Goal: Task Accomplishment & Management: Use online tool/utility

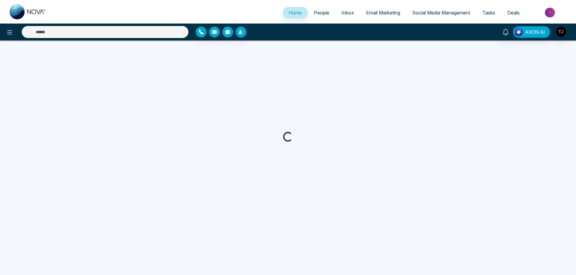
select select "*"
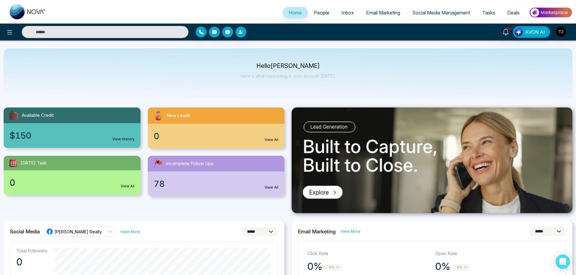
click at [428, 22] on div "Home People Inbox Email Marketing Social Media Management Tasks Deals" at bounding box center [288, 12] width 576 height 24
click at [438, 13] on span "Social Media Management" at bounding box center [441, 13] width 58 height 6
click at [384, 14] on span "Email Marketing" at bounding box center [383, 13] width 34 height 6
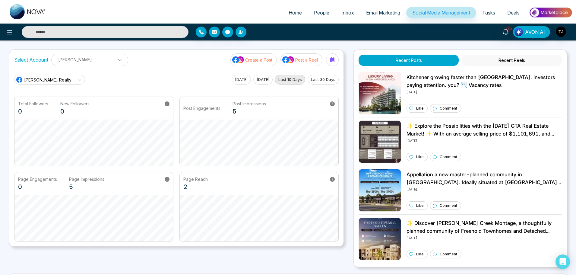
click at [376, 11] on span "Email Marketing" at bounding box center [383, 13] width 34 height 6
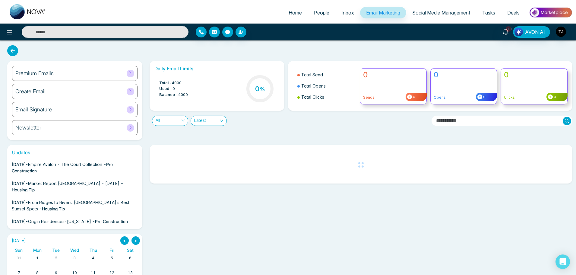
click at [129, 74] on icon at bounding box center [130, 73] width 5 height 5
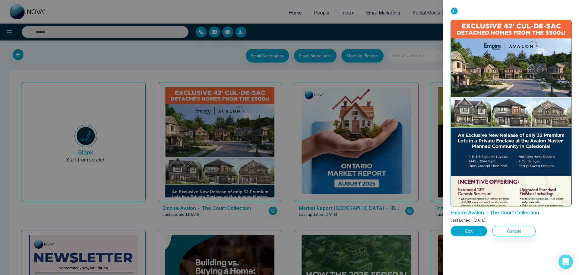
click at [463, 229] on button "Edit" at bounding box center [469, 231] width 37 height 11
